Goal: Transaction & Acquisition: Purchase product/service

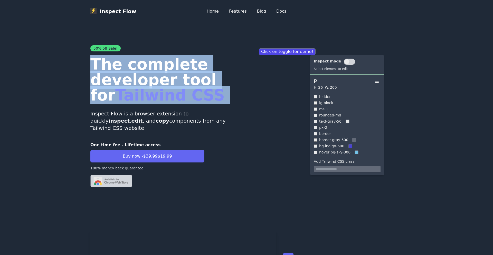
click at [96, 84] on h1 "The complete developer tool for Tailwind CSS" at bounding box center [166, 80] width 152 height 46
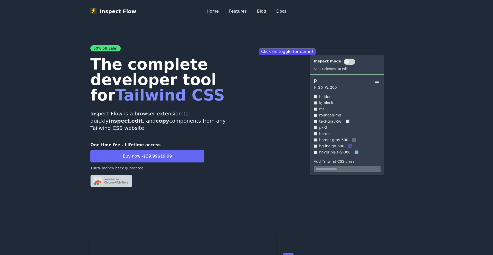
click at [138, 142] on p "One time fee - Lifetime access" at bounding box center [147, 145] width 114 height 6
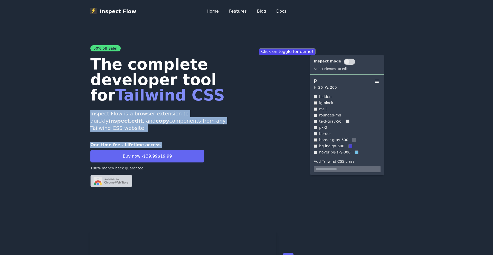
drag, startPoint x: 138, startPoint y: 135, endPoint x: 136, endPoint y: 103, distance: 32.4
click at [136, 113] on div "50% off Sale! The complete developer tool for Tailwind CSS Inspect Flow is a br…" at bounding box center [166, 116] width 152 height 142
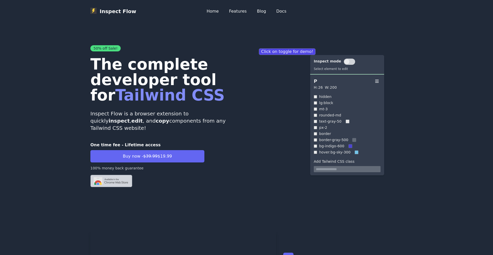
click at [136, 102] on span "Tailwind CSS" at bounding box center [169, 95] width 109 height 18
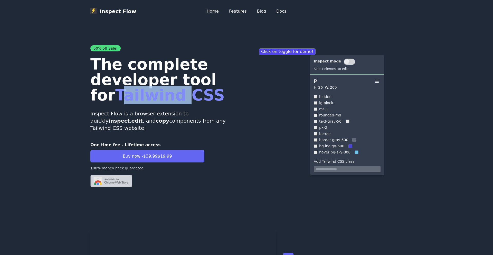
click at [136, 102] on span "Tailwind CSS" at bounding box center [169, 95] width 109 height 18
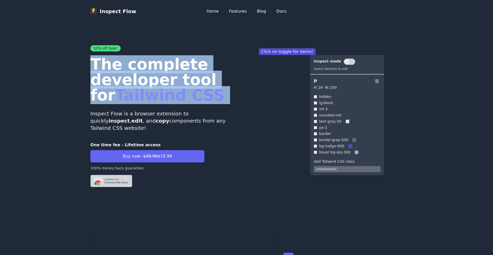
drag, startPoint x: 136, startPoint y: 102, endPoint x: 133, endPoint y: 78, distance: 23.5
click at [134, 82] on h1 "The complete developer tool for Tailwind CSS" at bounding box center [166, 80] width 152 height 46
click at [133, 78] on h1 "The complete developer tool for Tailwind CSS" at bounding box center [166, 80] width 152 height 46
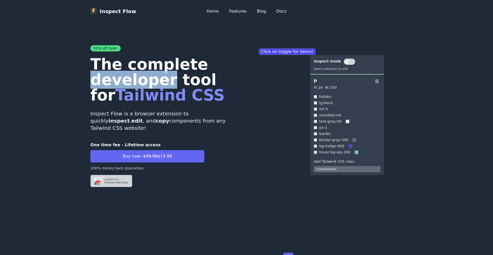
click at [133, 78] on h1 "The complete developer tool for Tailwind CSS" at bounding box center [166, 80] width 152 height 46
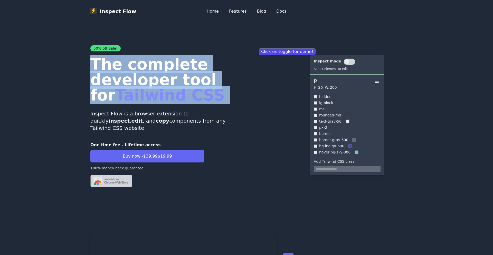
click at [133, 78] on h1 "The complete developer tool for Tailwind CSS" at bounding box center [166, 80] width 152 height 46
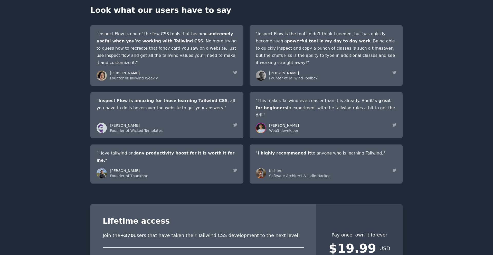
scroll to position [874, 0]
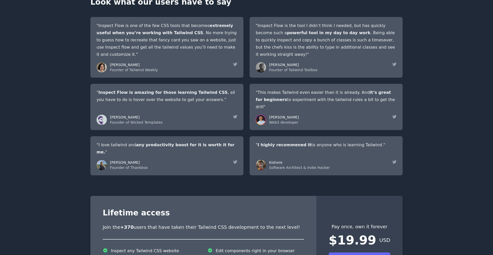
click at [133, 58] on p ""Inspect Flow is one of the few CSS tools that becomes extremely useful when yo…" at bounding box center [167, 40] width 141 height 36
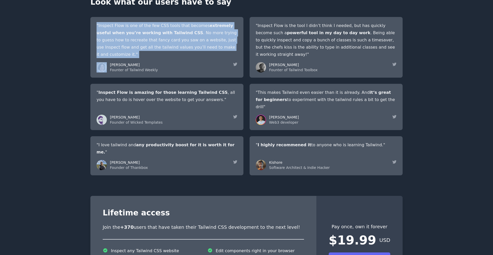
click at [133, 58] on p ""Inspect Flow is one of the few CSS tools that becomes extremely useful when yo…" at bounding box center [167, 40] width 141 height 36
click at [134, 62] on div "Look what our users have to say "Inspect Flow is one of the few CSS tools that …" at bounding box center [246, 86] width 312 height 178
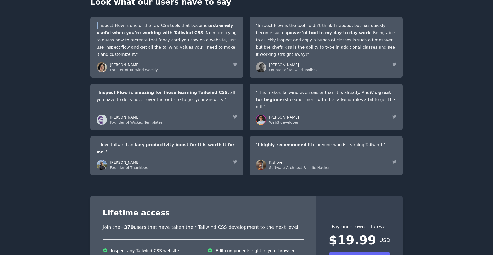
click at [134, 62] on div "Look what our users have to say "Inspect Flow is one of the few CSS tools that …" at bounding box center [246, 86] width 312 height 178
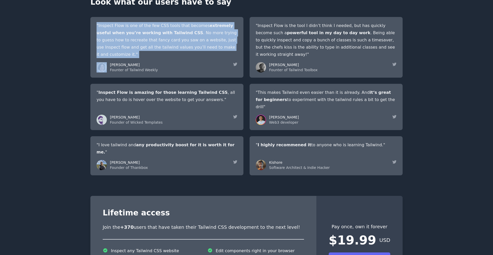
drag, startPoint x: 134, startPoint y: 62, endPoint x: 152, endPoint y: 96, distance: 38.9
click at [142, 76] on div "Look what our users have to say "Inspect Flow is one of the few CSS tools that …" at bounding box center [246, 86] width 312 height 178
click at [152, 58] on p ""Inspect Flow is one of the few CSS tools that becomes extremely useful when yo…" at bounding box center [167, 40] width 141 height 36
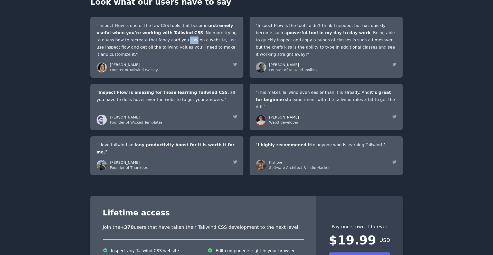
click at [152, 58] on p ""Inspect Flow is one of the few CSS tools that becomes extremely useful when yo…" at bounding box center [167, 40] width 141 height 36
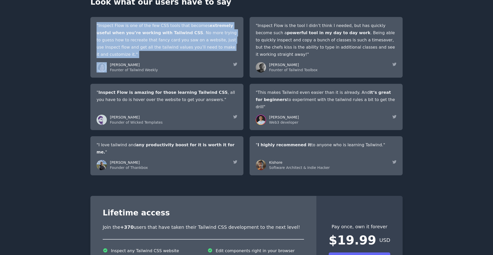
drag, startPoint x: 152, startPoint y: 98, endPoint x: 151, endPoint y: 66, distance: 32.1
click at [152, 69] on div "Look what our users have to say "Inspect Flow is one of the few CSS tools that …" at bounding box center [246, 86] width 312 height 178
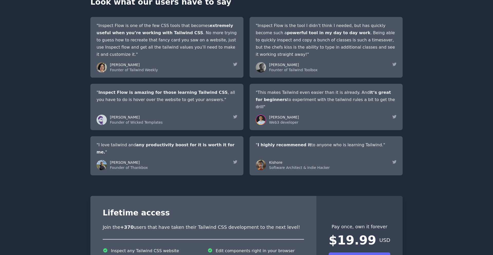
click at [152, 7] on p "Look what our users have to say" at bounding box center [246, 1] width 312 height 9
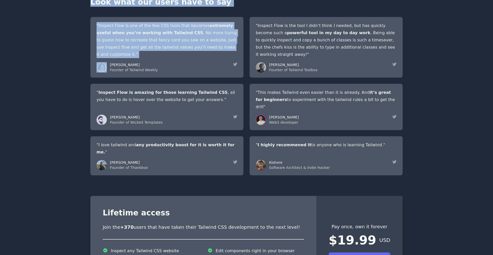
drag, startPoint x: 152, startPoint y: 61, endPoint x: 169, endPoint y: 98, distance: 40.6
click at [167, 94] on div "Look what our users have to say "Inspect Flow is one of the few CSS tools that …" at bounding box center [246, 86] width 312 height 178
click at [169, 58] on p ""Inspect Flow is one of the few CSS tools that becomes extremely useful when yo…" at bounding box center [167, 40] width 141 height 36
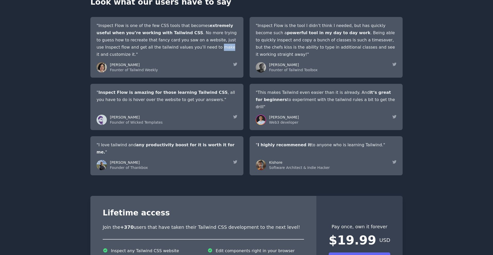
click at [169, 58] on p ""Inspect Flow is one of the few CSS tools that becomes extremely useful when yo…" at bounding box center [167, 40] width 141 height 36
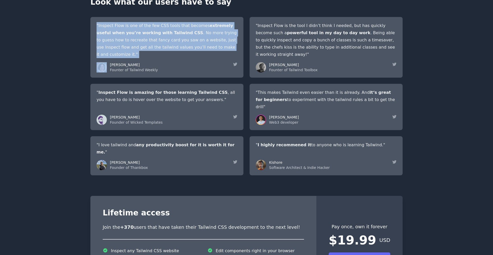
click at [169, 58] on p ""Inspect Flow is one of the few CSS tools that becomes extremely useful when yo…" at bounding box center [167, 40] width 141 height 36
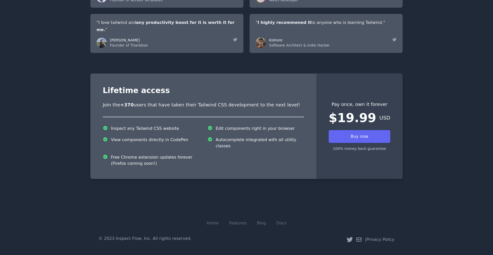
scroll to position [1024, 0]
click at [363, 135] on link "Buy now" at bounding box center [360, 136] width 62 height 13
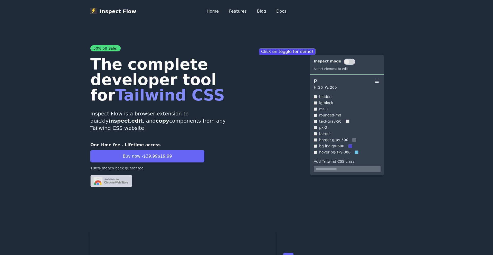
click at [113, 175] on img at bounding box center [111, 181] width 42 height 12
click at [102, 175] on img at bounding box center [111, 181] width 42 height 12
